Goal: Go to known website

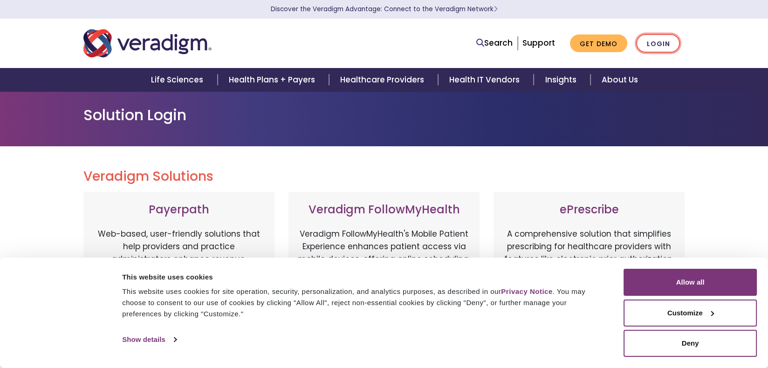
click at [660, 40] on link "Login" at bounding box center [658, 43] width 44 height 19
click at [697, 279] on button "Allow all" at bounding box center [689, 282] width 133 height 27
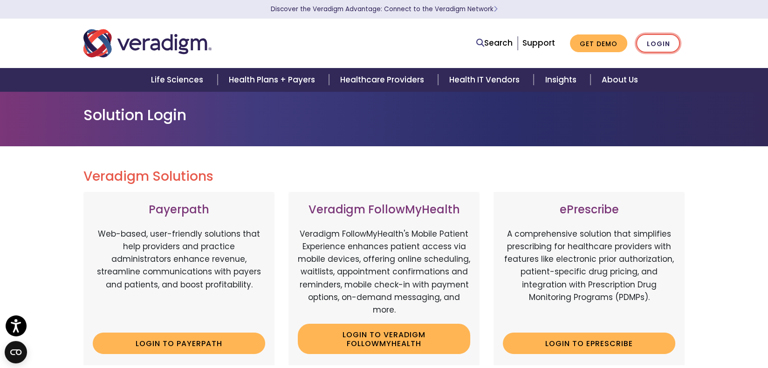
click at [660, 43] on link "Login" at bounding box center [658, 43] width 44 height 19
click at [657, 42] on link "Login" at bounding box center [658, 43] width 44 height 19
click at [198, 345] on link "Login to Payerpath" at bounding box center [179, 343] width 172 height 21
